Goal: Information Seeking & Learning: Learn about a topic

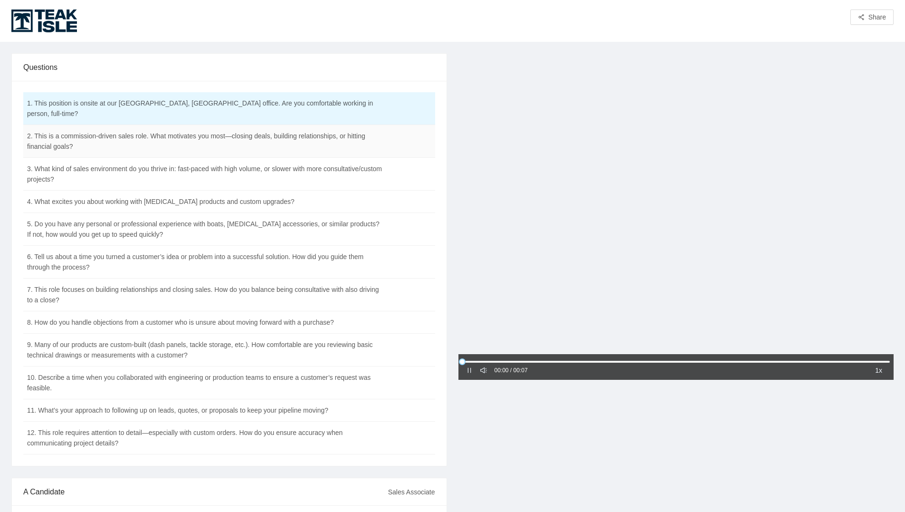
click at [121, 134] on td "2. This is a commission-driven sales role. What motivates you most—closing deal…" at bounding box center [205, 141] width 365 height 33
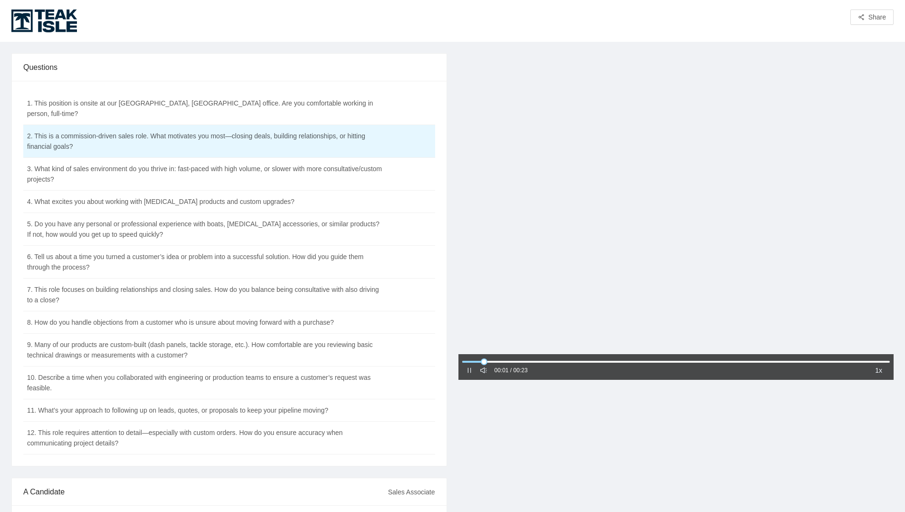
click at [470, 371] on icon "pause" at bounding box center [469, 370] width 7 height 7
click at [246, 108] on td "1. This position is onsite at our [GEOGRAPHIC_DATA], [GEOGRAPHIC_DATA] office. …" at bounding box center [205, 108] width 365 height 33
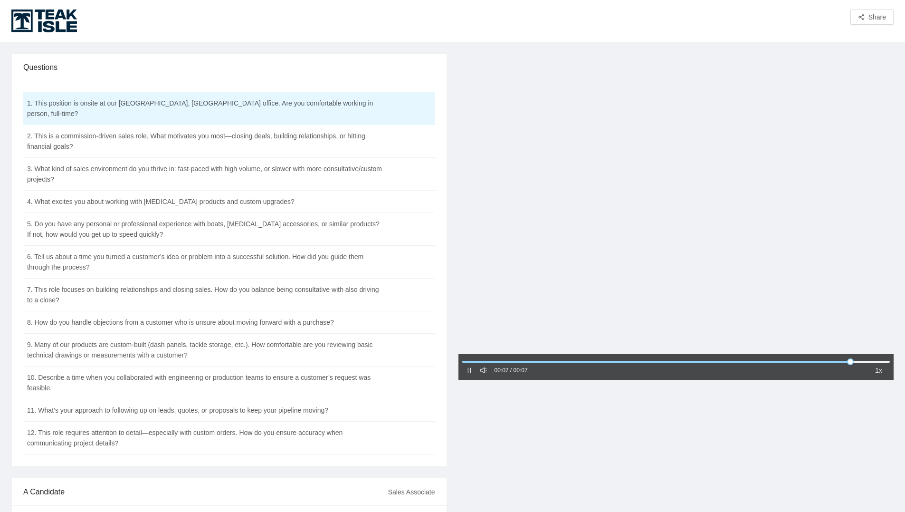
click at [470, 370] on icon "pause" at bounding box center [469, 370] width 7 height 7
click at [100, 138] on td "2. This is a commission-driven sales role. What motivates you most—closing deal…" at bounding box center [205, 141] width 365 height 33
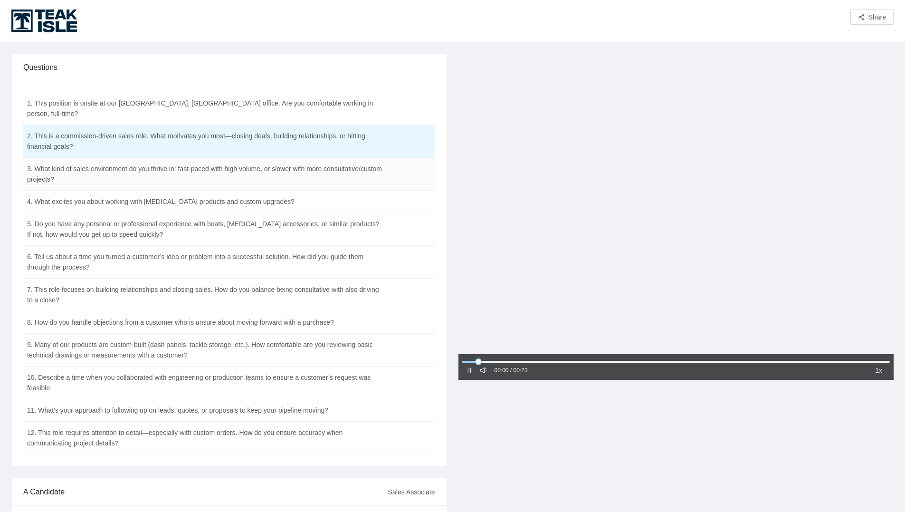
click at [153, 172] on td "3. What kind of sales environment do you thrive in: fast-paced with high volume…" at bounding box center [205, 174] width 365 height 33
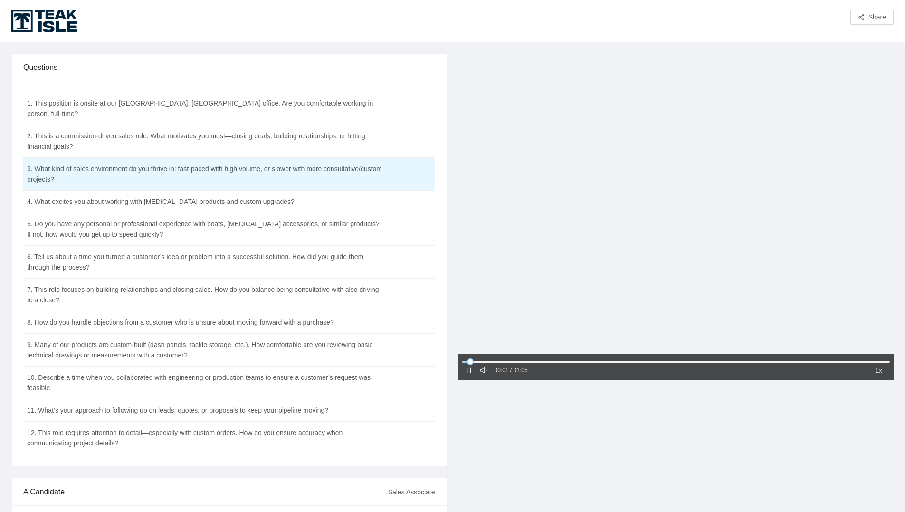
click at [469, 371] on icon "pause" at bounding box center [469, 370] width 7 height 7
